Goal: Task Accomplishment & Management: Use online tool/utility

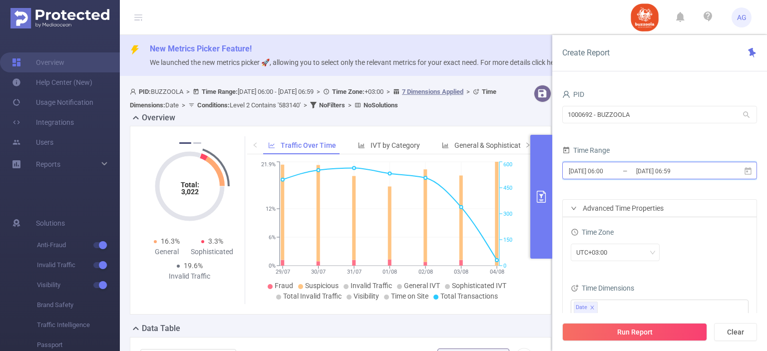
click at [748, 171] on icon at bounding box center [748, 170] width 7 height 7
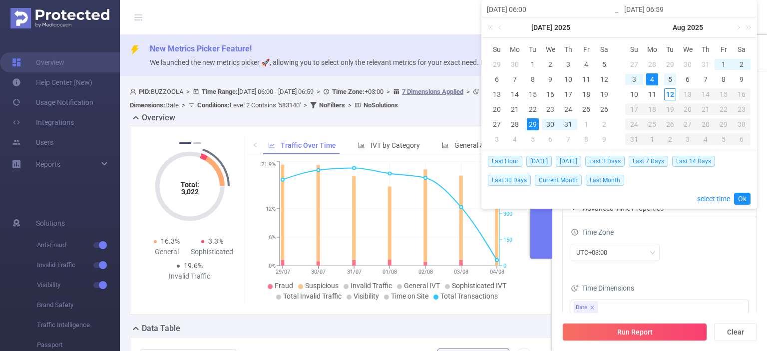
click at [670, 75] on div "5" at bounding box center [670, 79] width 12 height 12
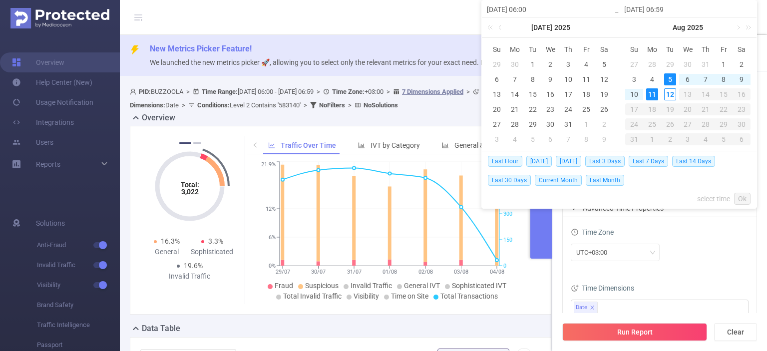
click at [655, 91] on div "11" at bounding box center [652, 94] width 12 height 12
type input "2025-08-05 06:00"
type input "2025-08-11 06:59"
type input "2025-08-05 06:00"
type input "2025-08-11 06:59"
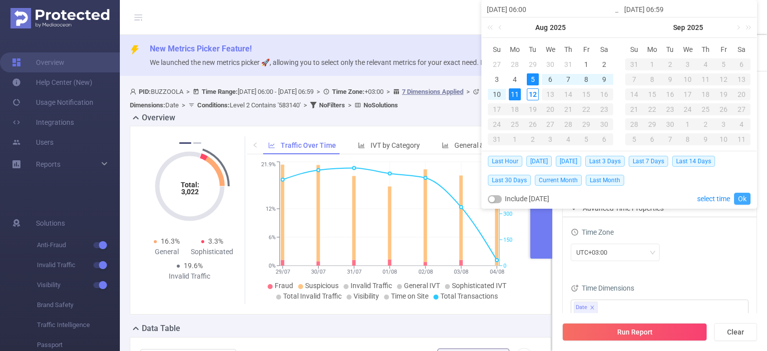
click at [744, 194] on link "Ok" at bounding box center [742, 199] width 16 height 12
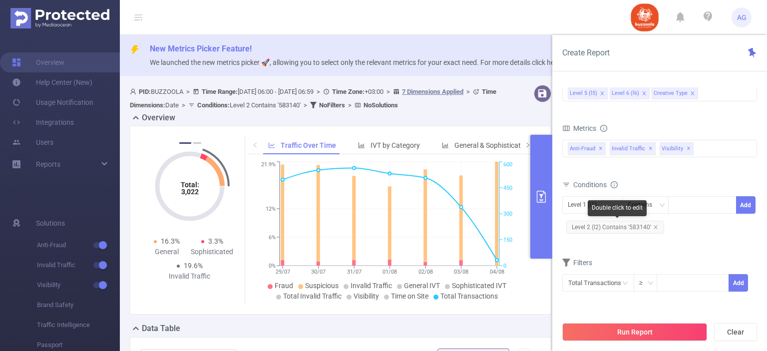
click at [630, 225] on span "Level 2 (l2) Contains '583140'" at bounding box center [615, 227] width 98 height 13
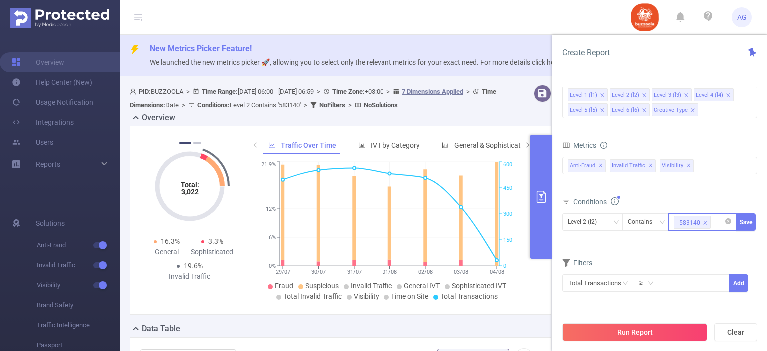
click at [705, 221] on icon "icon: close" at bounding box center [705, 222] width 3 height 3
click at [705, 221] on div at bounding box center [702, 222] width 57 height 16
paste input "588126"
type input "588126"
click at [690, 247] on li "588126" at bounding box center [702, 241] width 68 height 16
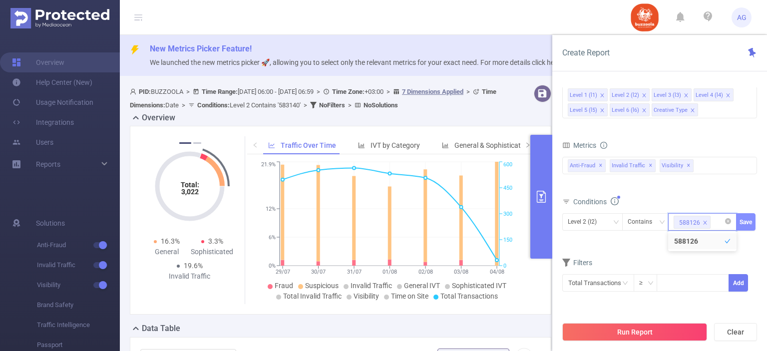
click at [740, 220] on button "Save" at bounding box center [745, 221] width 19 height 17
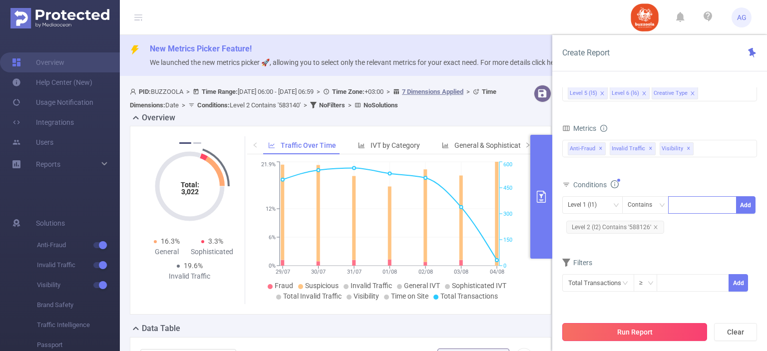
click at [645, 329] on button "Run Report" at bounding box center [634, 332] width 145 height 18
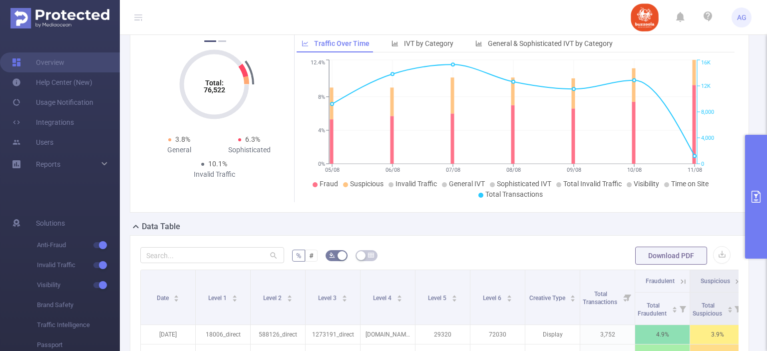
scroll to position [104, 0]
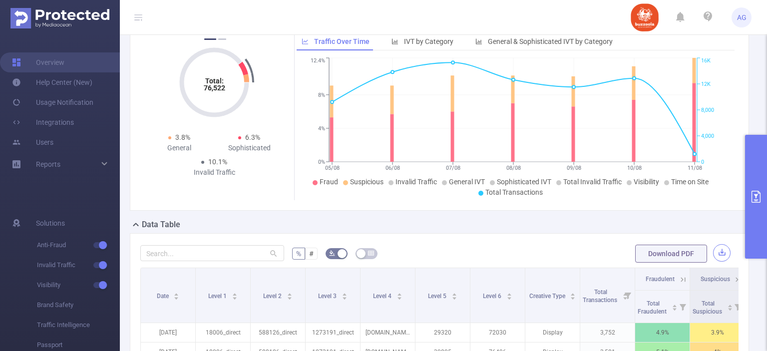
click at [713, 258] on button "button" at bounding box center [721, 252] width 17 height 17
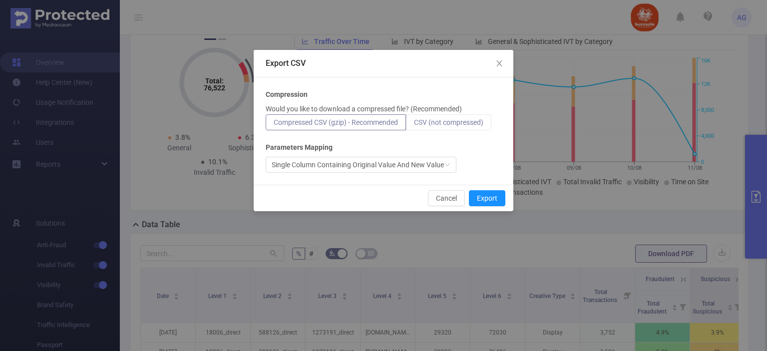
click at [462, 123] on span "CSV (not compressed)" at bounding box center [448, 122] width 69 height 8
click at [414, 125] on input "CSV (not compressed)" at bounding box center [414, 125] width 0 height 0
click at [491, 203] on button "Export" at bounding box center [487, 198] width 36 height 16
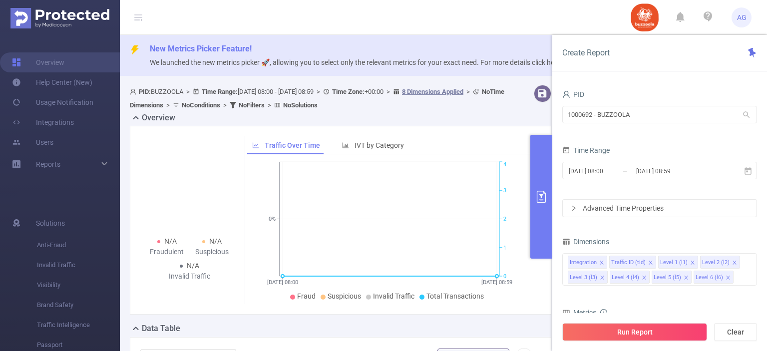
click at [672, 205] on div "Advanced Time Properties" at bounding box center [660, 208] width 194 height 17
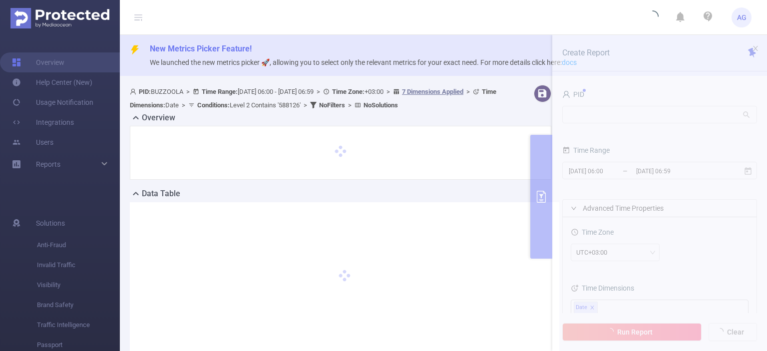
click at [744, 176] on section "PID: BUZZOOLA > Time Range: 2025-08-05 06:00 - 2025-08-11 06:59 > Time Zone: +0…" at bounding box center [443, 226] width 647 height 291
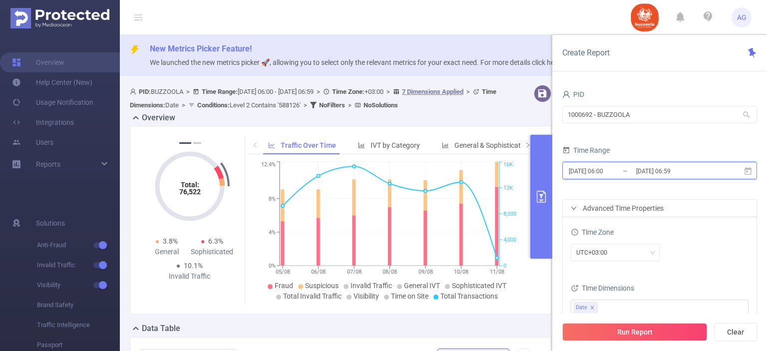
click at [748, 173] on icon at bounding box center [748, 171] width 9 height 9
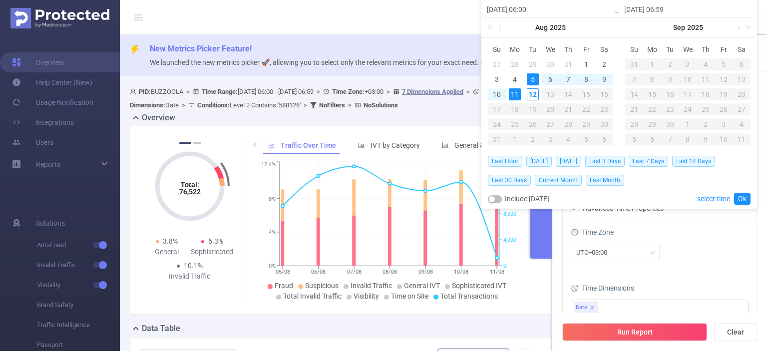
click at [547, 76] on div "6" at bounding box center [550, 79] width 12 height 12
click at [511, 91] on div "11" at bounding box center [515, 94] width 12 height 12
type input "2025-08-06 06:00"
click at [738, 197] on link "Ok" at bounding box center [742, 199] width 16 height 12
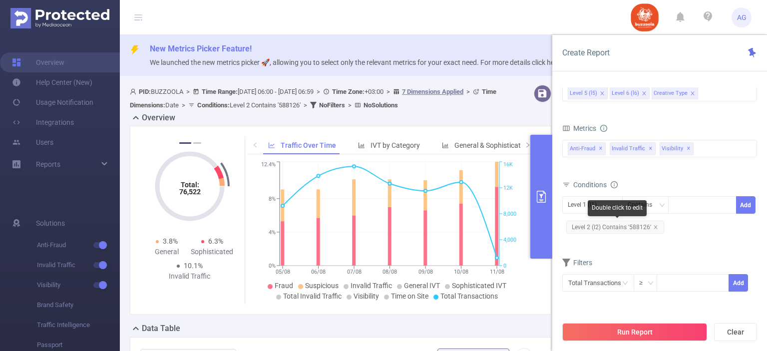
click at [640, 226] on span "Level 2 (l2) Contains '588126'" at bounding box center [615, 227] width 98 height 13
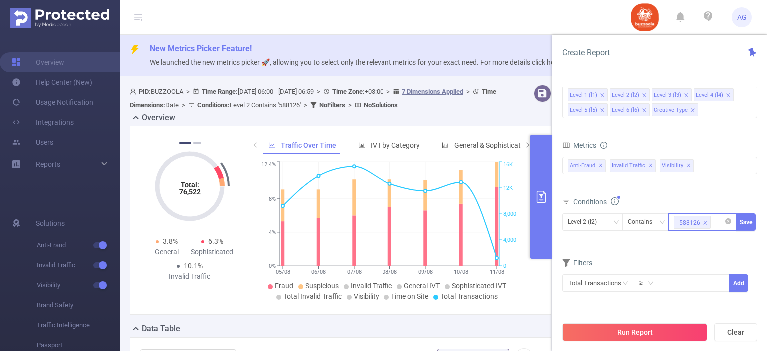
click at [703, 221] on icon "icon: close" at bounding box center [705, 222] width 5 height 5
click at [693, 217] on div at bounding box center [702, 222] width 57 height 16
paste input "587913"
type input "587913"
click at [695, 239] on li "587913" at bounding box center [702, 241] width 68 height 16
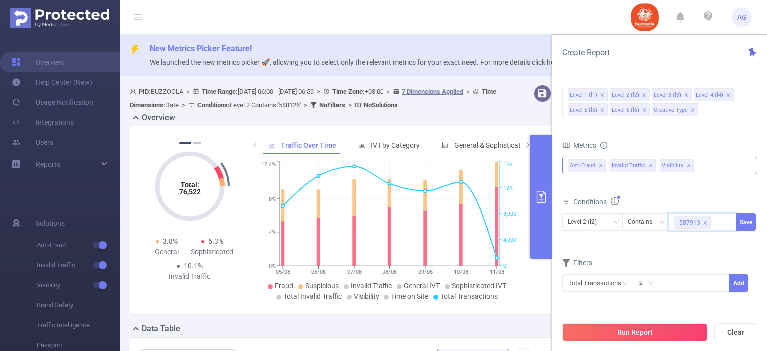
paste input "587900"
type input "587900"
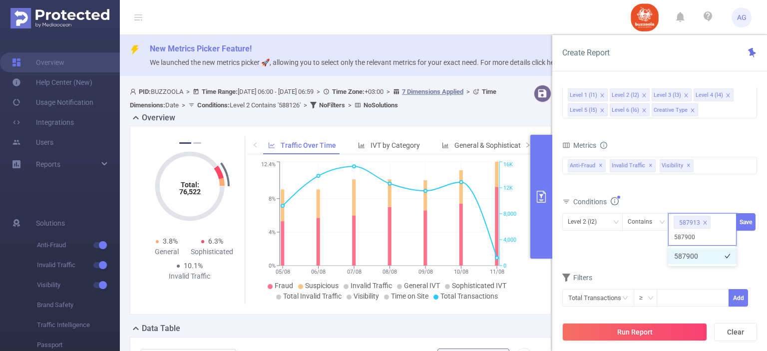
click at [693, 257] on li "587900" at bounding box center [702, 256] width 68 height 16
click at [747, 221] on button "Save" at bounding box center [745, 221] width 19 height 17
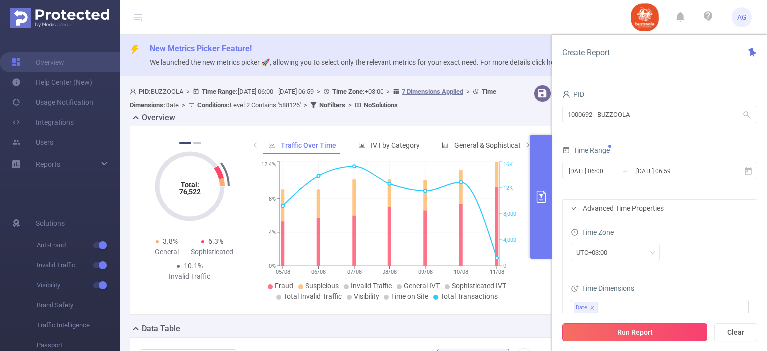
click at [667, 329] on button "Run Report" at bounding box center [634, 332] width 145 height 18
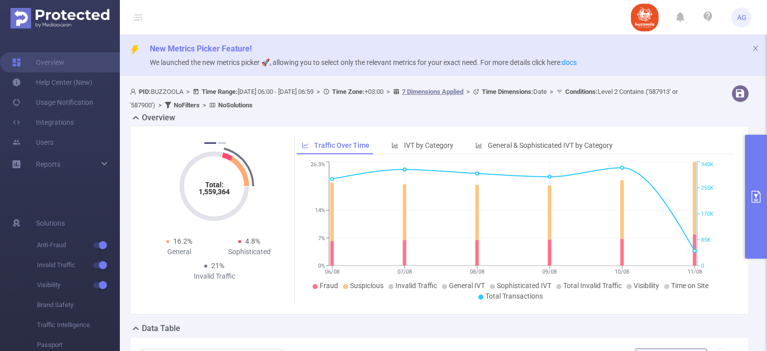
click at [739, 274] on div "Total: 1,559,364 Total: 1,559,364 6.5% Fraudulent 14.4% Suspicious 20.9% Invali…" at bounding box center [439, 220] width 619 height 189
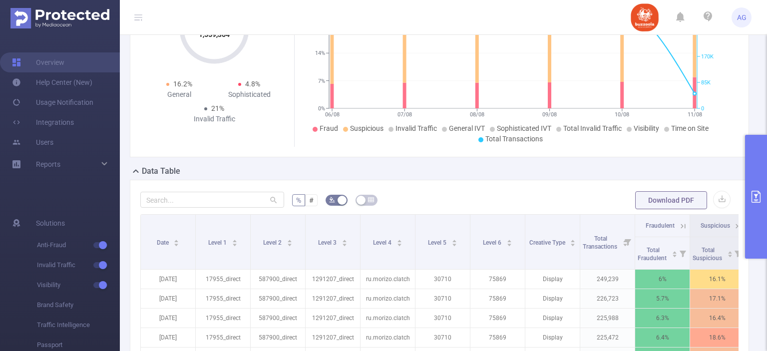
scroll to position [158, 0]
click at [713, 200] on button "button" at bounding box center [721, 198] width 17 height 17
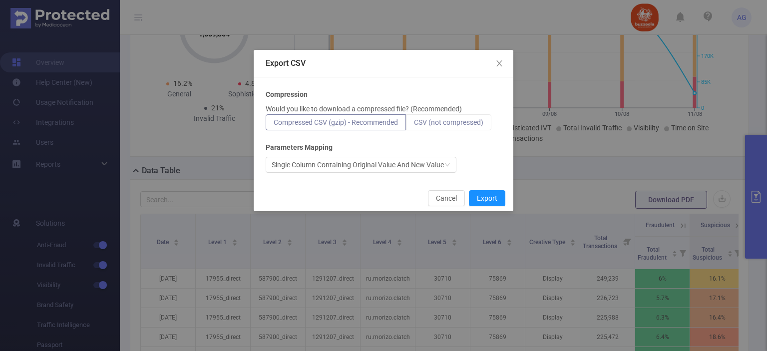
click at [475, 118] on span "CSV (not compressed)" at bounding box center [448, 122] width 69 height 8
click at [414, 125] on input "CSV (not compressed)" at bounding box center [414, 125] width 0 height 0
click at [495, 193] on button "Export" at bounding box center [487, 198] width 36 height 16
